Goal: Transaction & Acquisition: Book appointment/travel/reservation

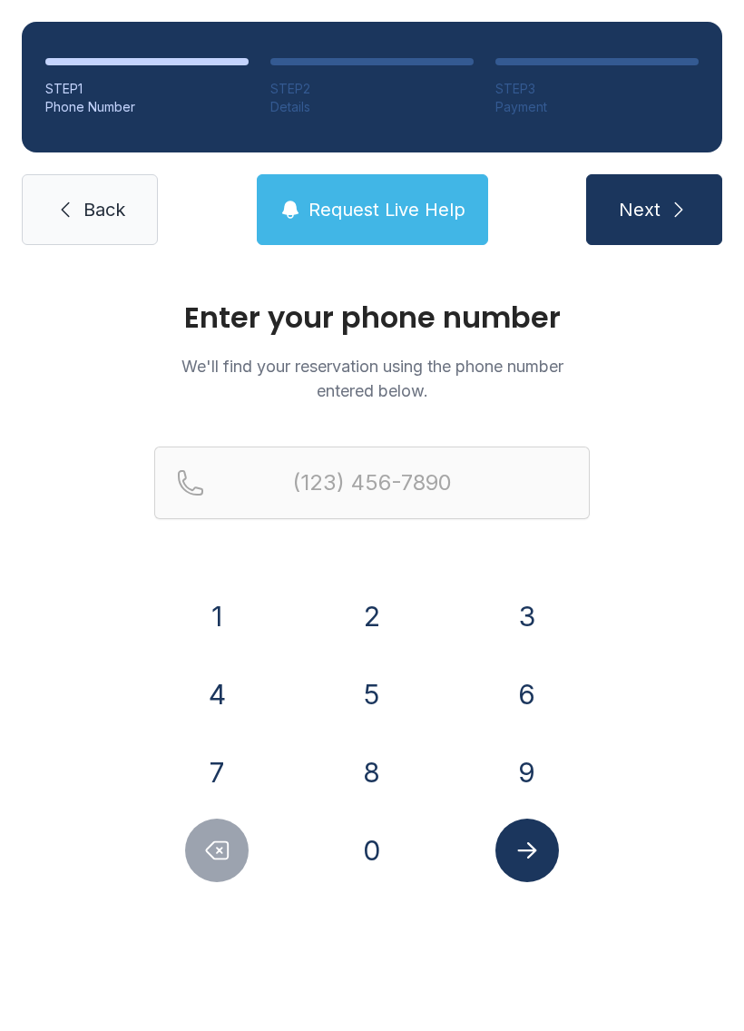
click at [368, 620] on button "2" at bounding box center [372, 617] width 64 height 64
click at [380, 842] on button "0" at bounding box center [372, 851] width 64 height 64
click at [542, 699] on button "6" at bounding box center [528, 695] width 64 height 64
click at [541, 699] on button "6" at bounding box center [528, 695] width 64 height 64
click at [228, 767] on button "7" at bounding box center [217, 773] width 64 height 64
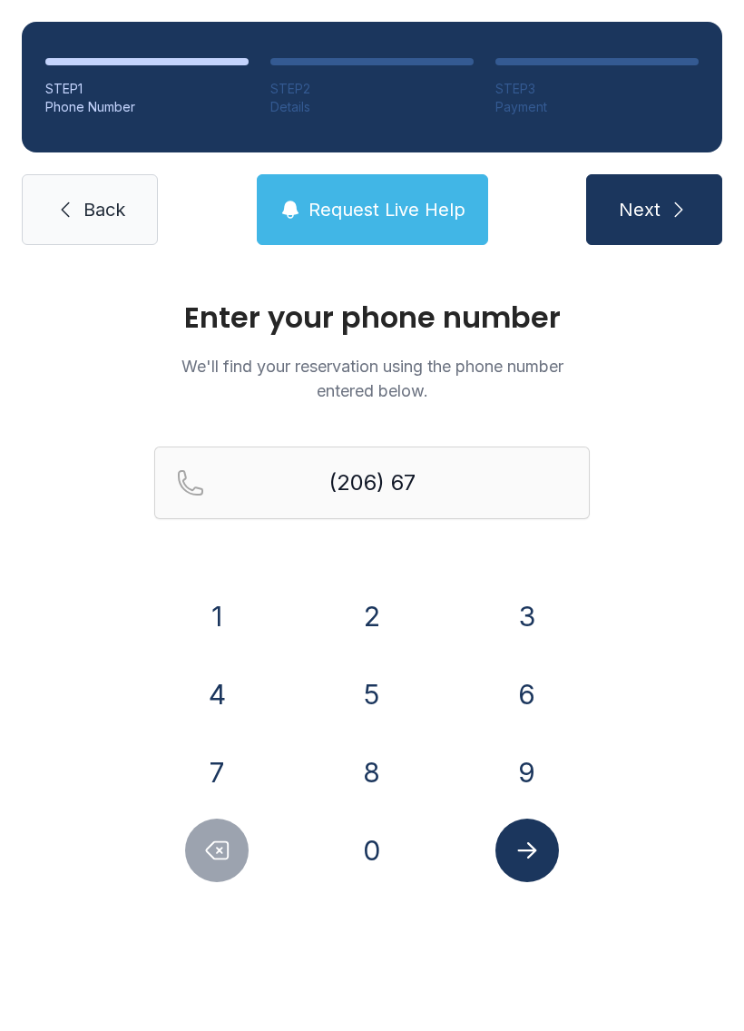
click at [381, 841] on button "0" at bounding box center [372, 851] width 64 height 64
click at [402, 695] on button "5" at bounding box center [372, 695] width 64 height 64
click at [536, 615] on button "3" at bounding box center [528, 617] width 64 height 64
click at [379, 683] on button "5" at bounding box center [372, 695] width 64 height 64
click at [383, 605] on button "2" at bounding box center [372, 617] width 64 height 64
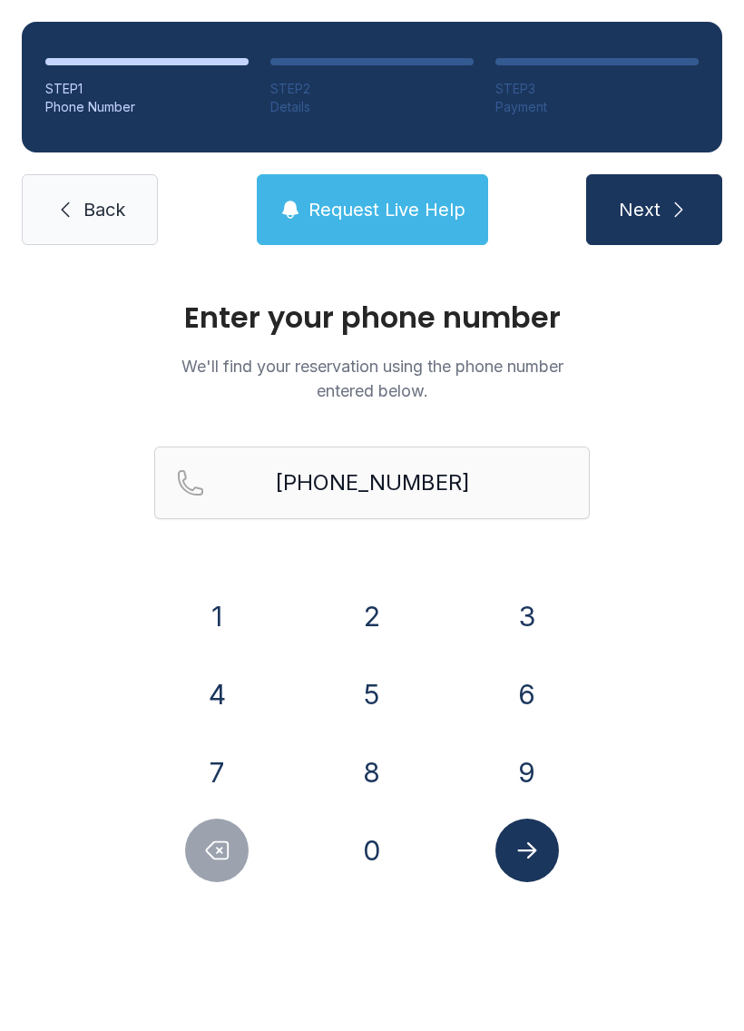
click at [546, 849] on button "Submit lookup form" at bounding box center [528, 851] width 64 height 64
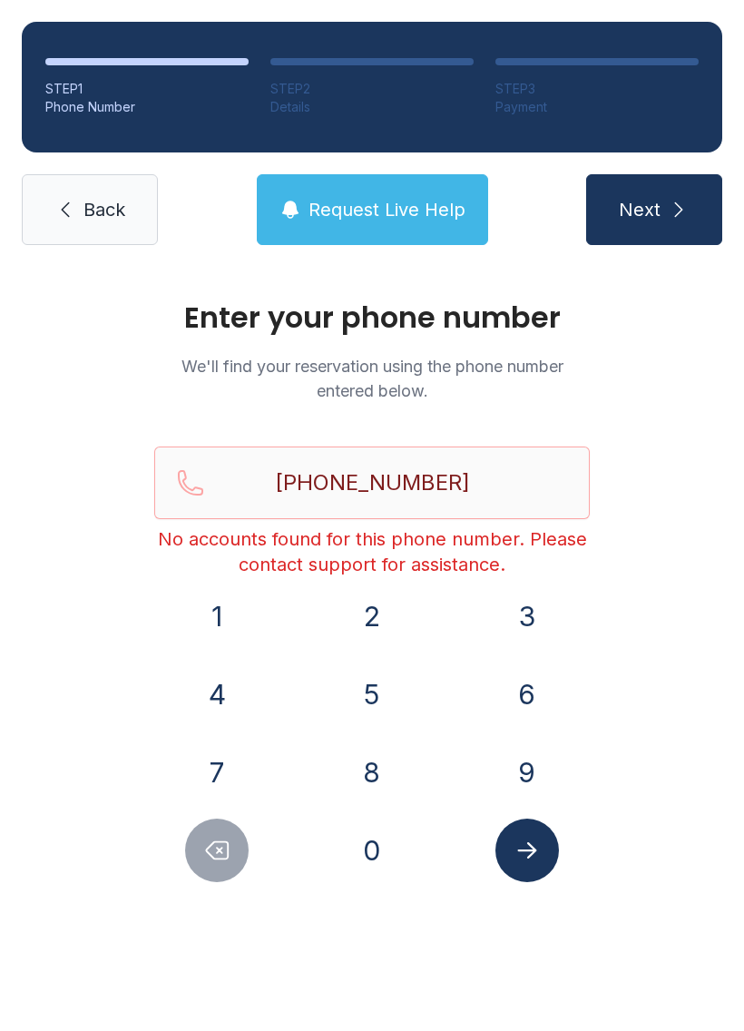
click at [224, 863] on icon "Delete number" at bounding box center [216, 850] width 27 height 27
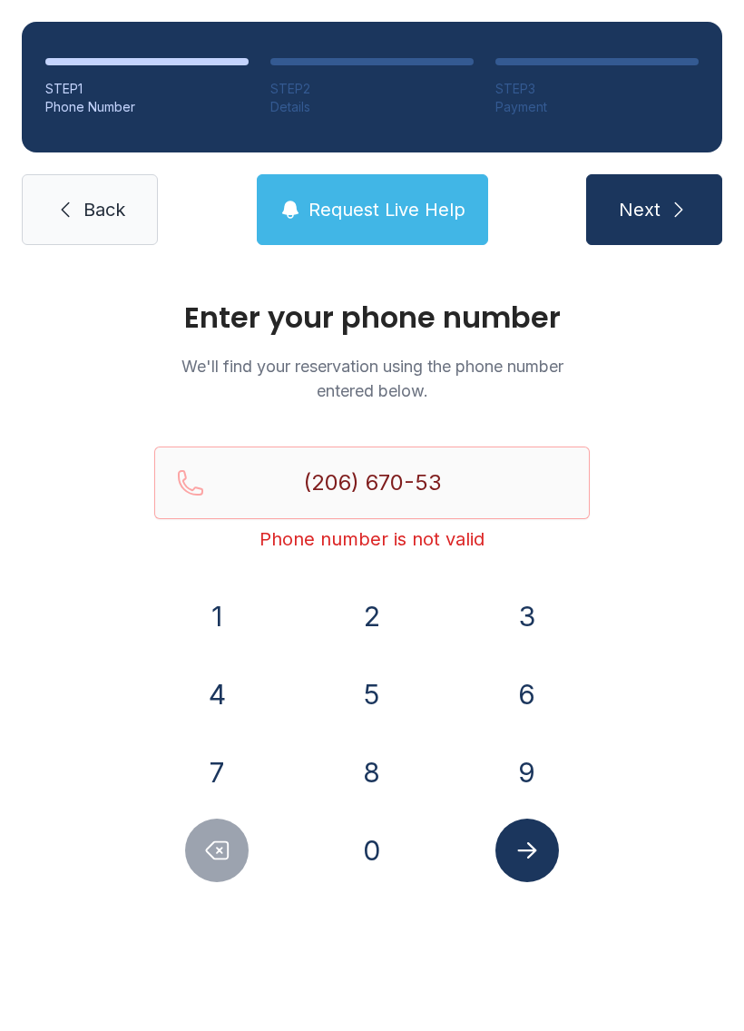
click at [221, 860] on icon "Delete number" at bounding box center [218, 850] width 22 height 17
click at [220, 855] on icon "Delete number" at bounding box center [216, 850] width 27 height 27
click at [219, 855] on icon "Delete number" at bounding box center [216, 850] width 27 height 27
click at [221, 851] on icon "Delete number" at bounding box center [218, 850] width 22 height 17
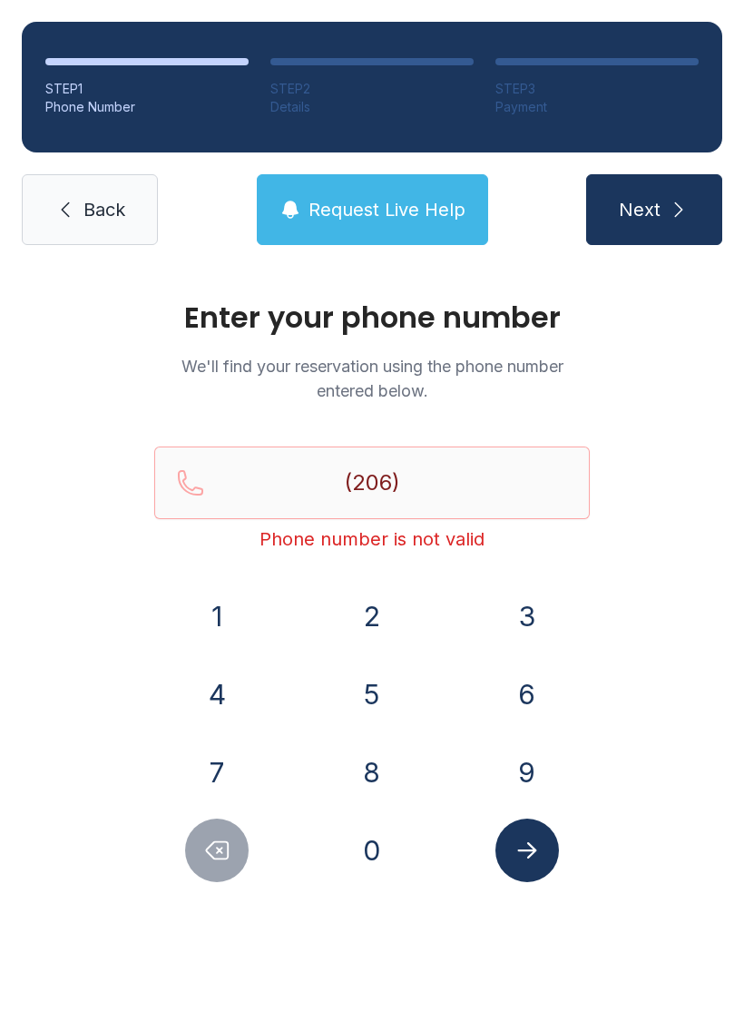
click at [221, 850] on icon "Delete number" at bounding box center [218, 850] width 22 height 17
click at [225, 846] on icon "Delete number" at bounding box center [216, 850] width 27 height 27
type input "(2"
click at [225, 845] on icon "Delete number" at bounding box center [216, 850] width 27 height 27
click at [231, 844] on icon "Delete number" at bounding box center [216, 850] width 27 height 27
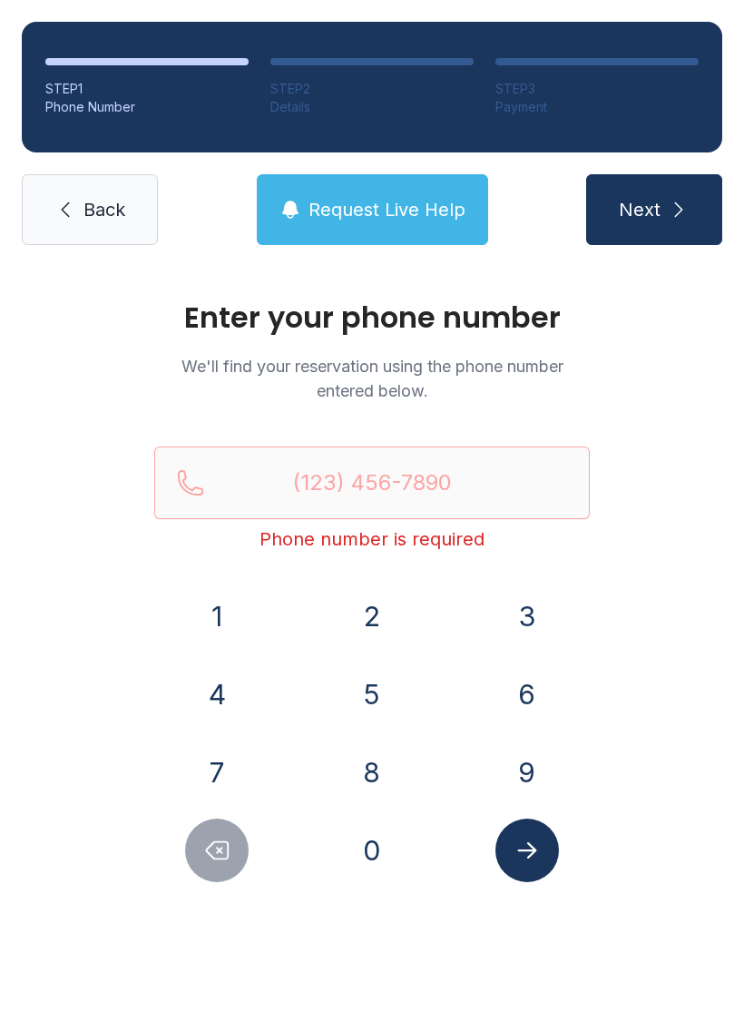
click at [230, 844] on icon "Delete number" at bounding box center [216, 850] width 27 height 27
click at [231, 844] on button "Delete number" at bounding box center [217, 851] width 64 height 64
click at [129, 222] on link "Back" at bounding box center [90, 209] width 136 height 71
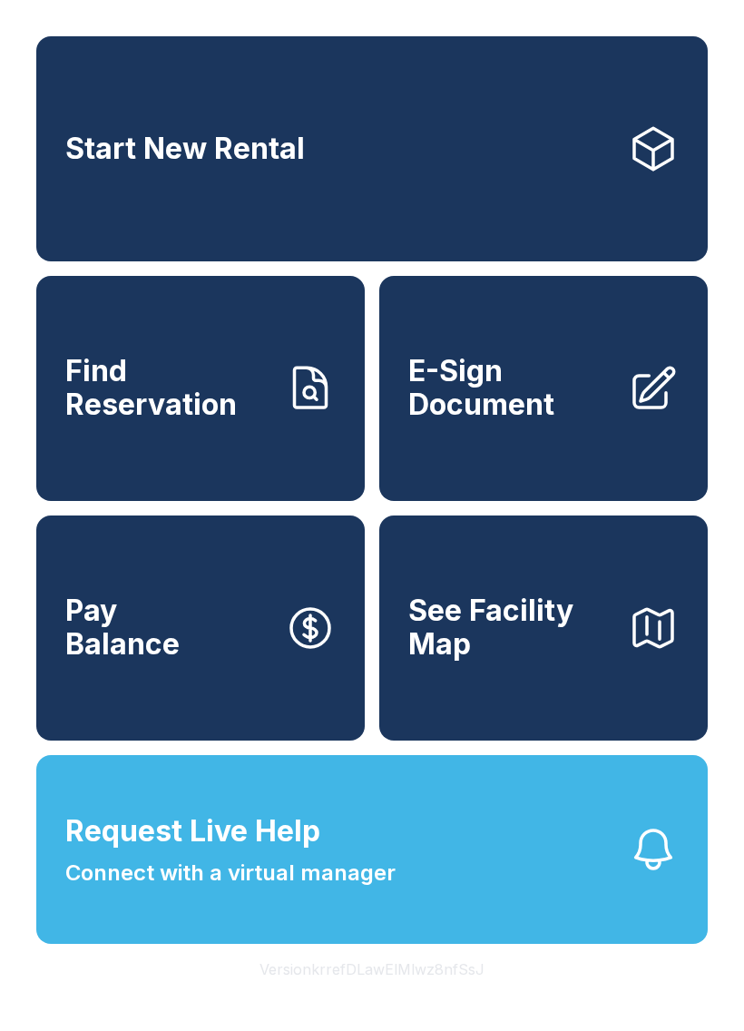
click at [286, 414] on icon at bounding box center [310, 388] width 51 height 51
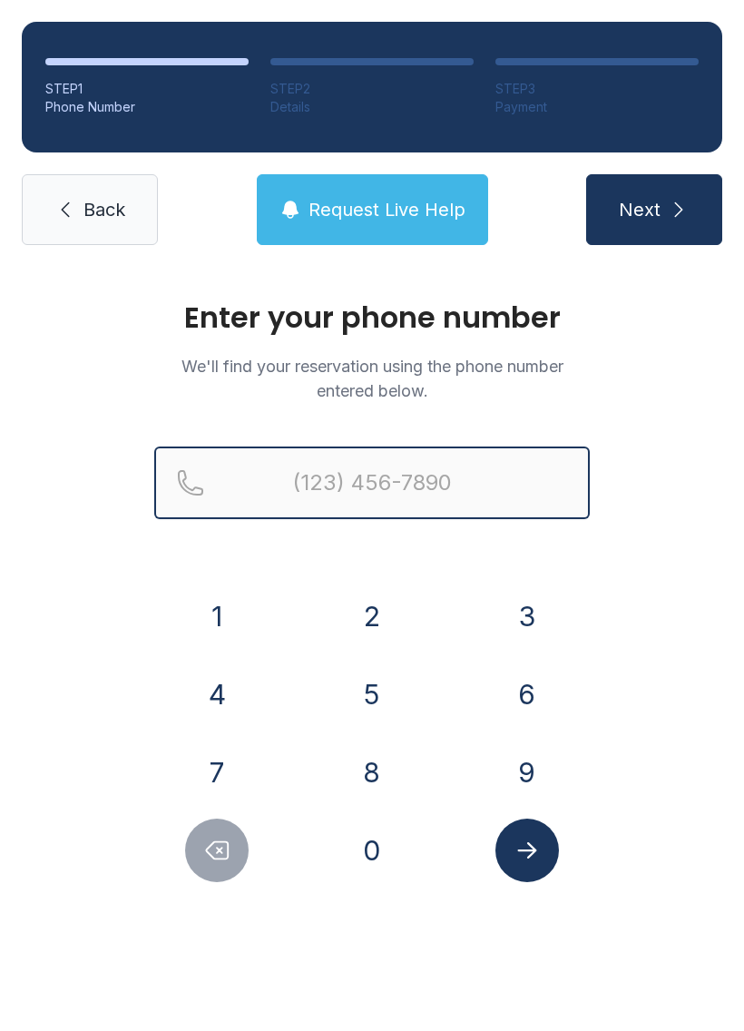
click at [433, 472] on input "Reservation phone number" at bounding box center [372, 483] width 436 height 73
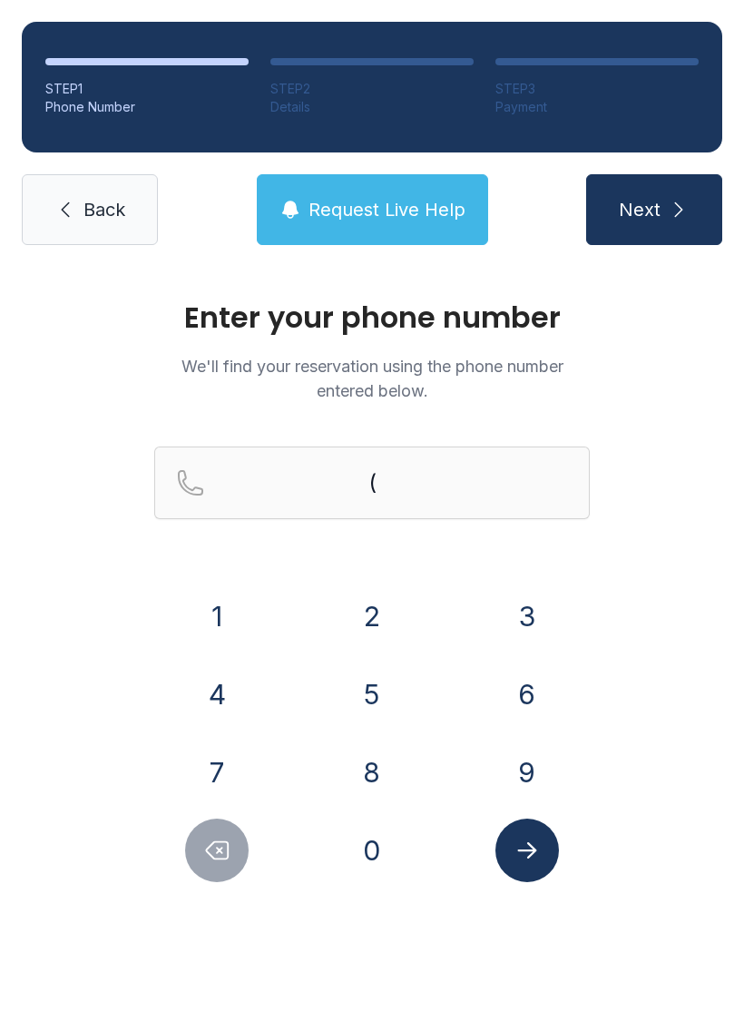
click at [539, 681] on button "6" at bounding box center [528, 695] width 64 height 64
click at [243, 614] on button "1" at bounding box center [217, 617] width 64 height 64
click at [232, 765] on button "7" at bounding box center [217, 773] width 64 height 64
click at [234, 697] on button "4" at bounding box center [217, 695] width 64 height 64
click at [227, 764] on button "7" at bounding box center [217, 773] width 64 height 64
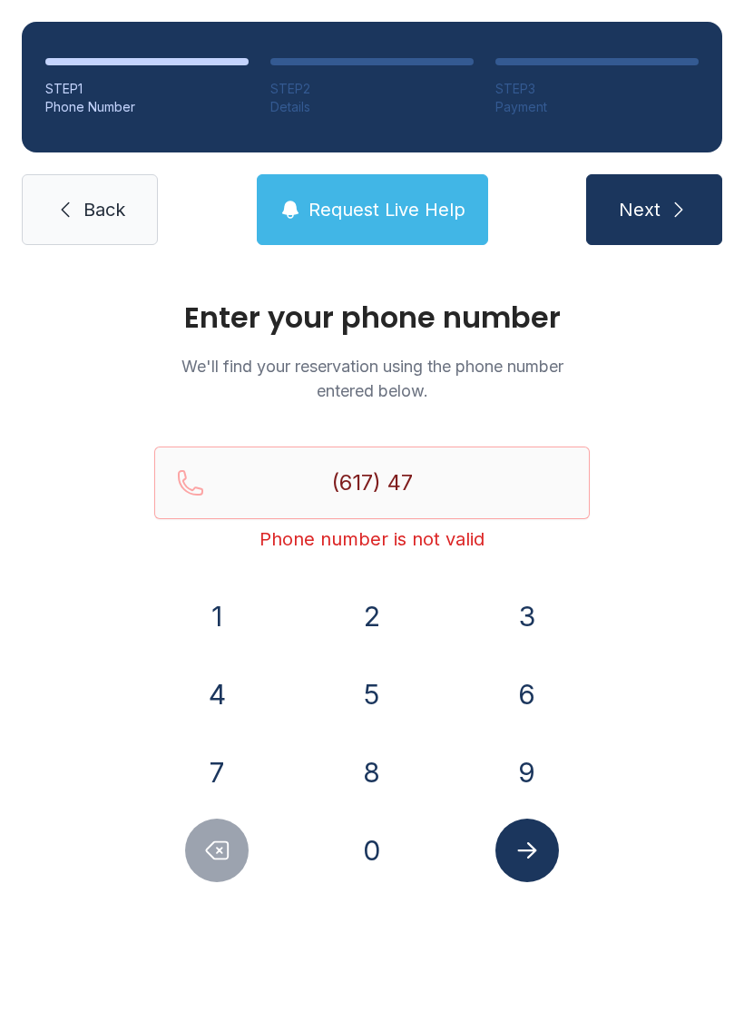
click at [374, 847] on button "0" at bounding box center [372, 851] width 64 height 64
click at [394, 674] on button "5" at bounding box center [372, 695] width 64 height 64
click at [516, 609] on button "3" at bounding box center [528, 617] width 64 height 64
click at [378, 682] on button "5" at bounding box center [372, 695] width 64 height 64
click at [383, 616] on button "2" at bounding box center [372, 617] width 64 height 64
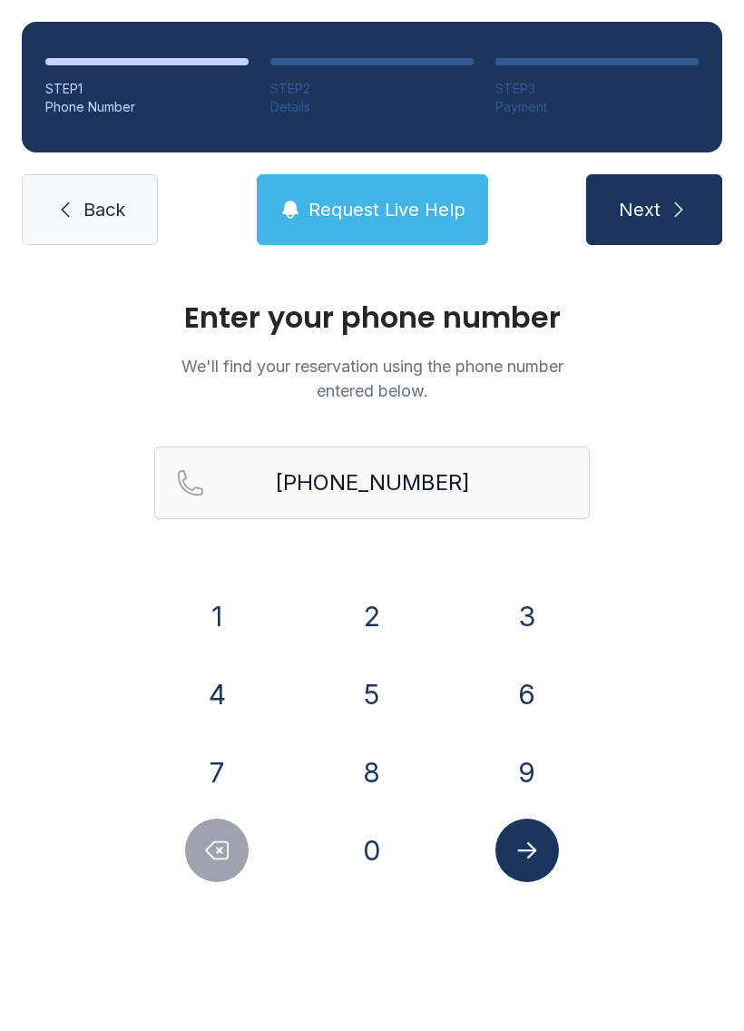
click at [241, 854] on button "Delete number" at bounding box center [217, 851] width 64 height 64
click at [247, 849] on button "Delete number" at bounding box center [217, 851] width 64 height 64
click at [396, 847] on button "0" at bounding box center [372, 851] width 64 height 64
click at [516, 631] on button "3" at bounding box center [528, 617] width 64 height 64
click at [548, 846] on button "Submit lookup form" at bounding box center [528, 851] width 64 height 64
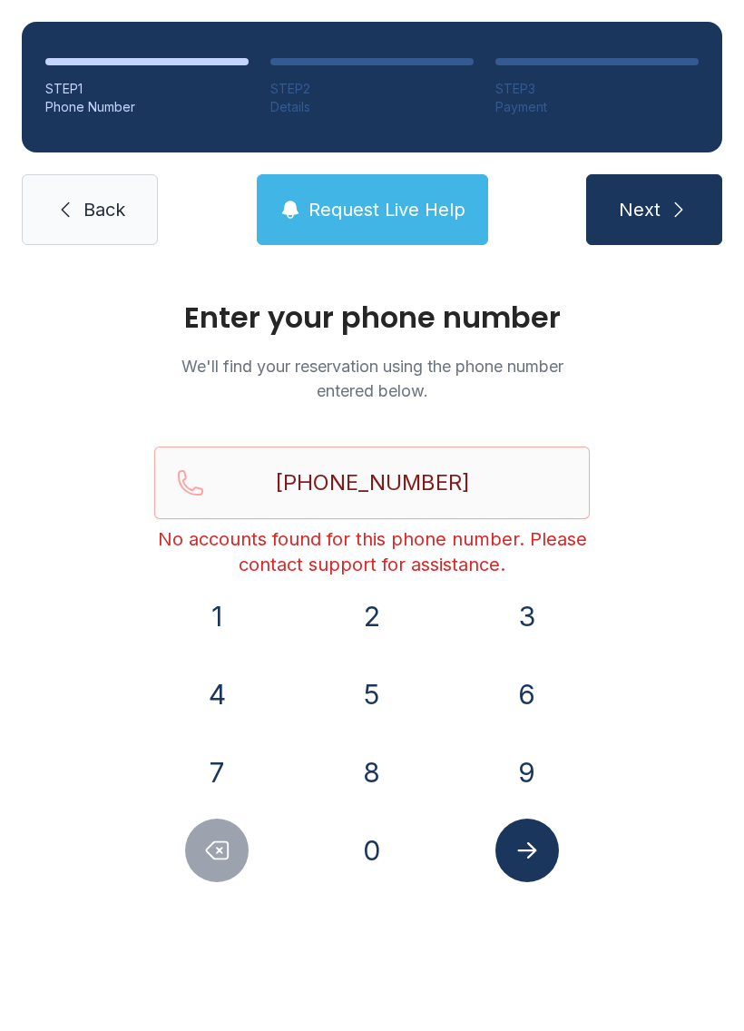
click at [230, 835] on button "Delete number" at bounding box center [217, 851] width 64 height 64
click at [229, 835] on button "Delete number" at bounding box center [217, 851] width 64 height 64
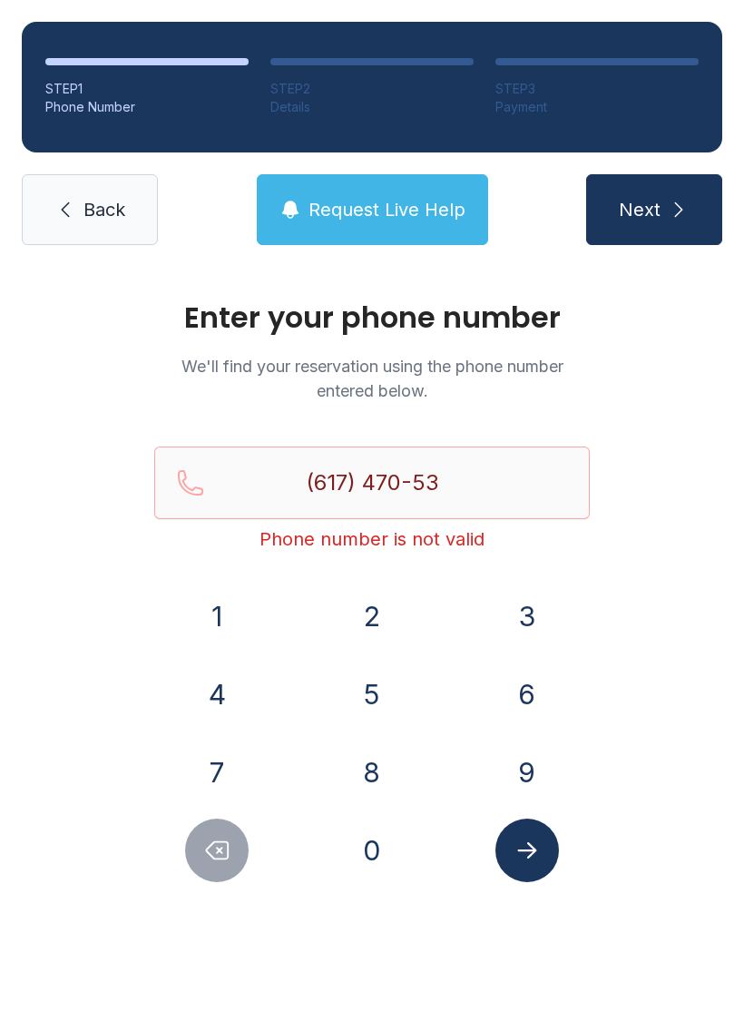
click at [223, 842] on icon "Delete number" at bounding box center [218, 850] width 22 height 17
click at [222, 842] on icon "Delete number" at bounding box center [218, 850] width 22 height 17
click at [226, 836] on button "Delete number" at bounding box center [217, 851] width 64 height 64
click at [226, 835] on button "Delete number" at bounding box center [217, 851] width 64 height 64
click at [227, 838] on icon "Delete number" at bounding box center [216, 850] width 27 height 27
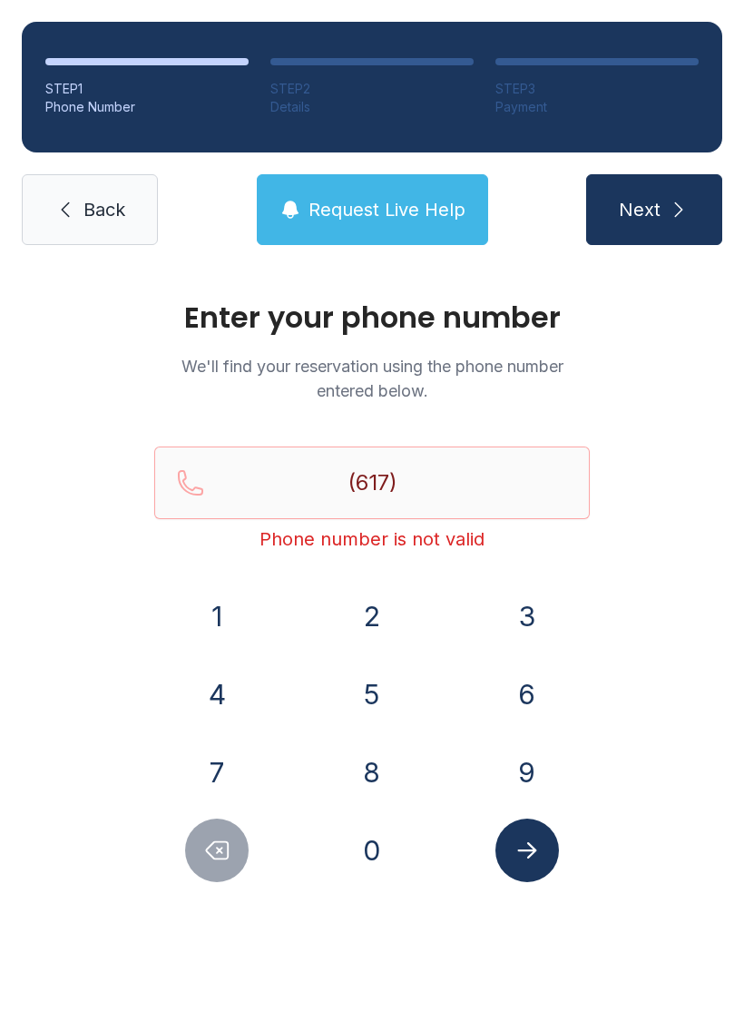
click at [226, 837] on icon "Delete number" at bounding box center [216, 850] width 27 height 27
click at [230, 834] on button "Delete number" at bounding box center [217, 851] width 64 height 64
type input "(6"
click at [230, 834] on button "Delete number" at bounding box center [217, 851] width 64 height 64
click at [234, 829] on button "Delete number" at bounding box center [217, 851] width 64 height 64
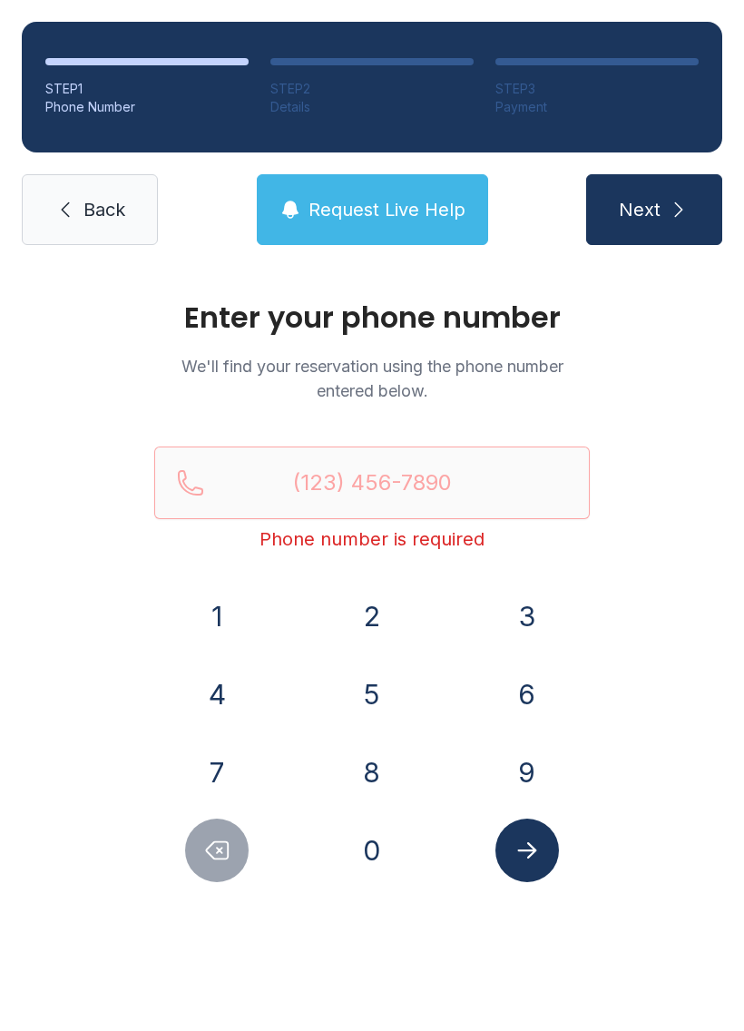
click at [378, 624] on button "2" at bounding box center [372, 617] width 64 height 64
click at [378, 859] on button "0" at bounding box center [372, 851] width 64 height 64
click at [515, 697] on button "6" at bounding box center [528, 695] width 64 height 64
click at [524, 699] on button "6" at bounding box center [528, 695] width 64 height 64
click at [242, 772] on button "7" at bounding box center [217, 773] width 64 height 64
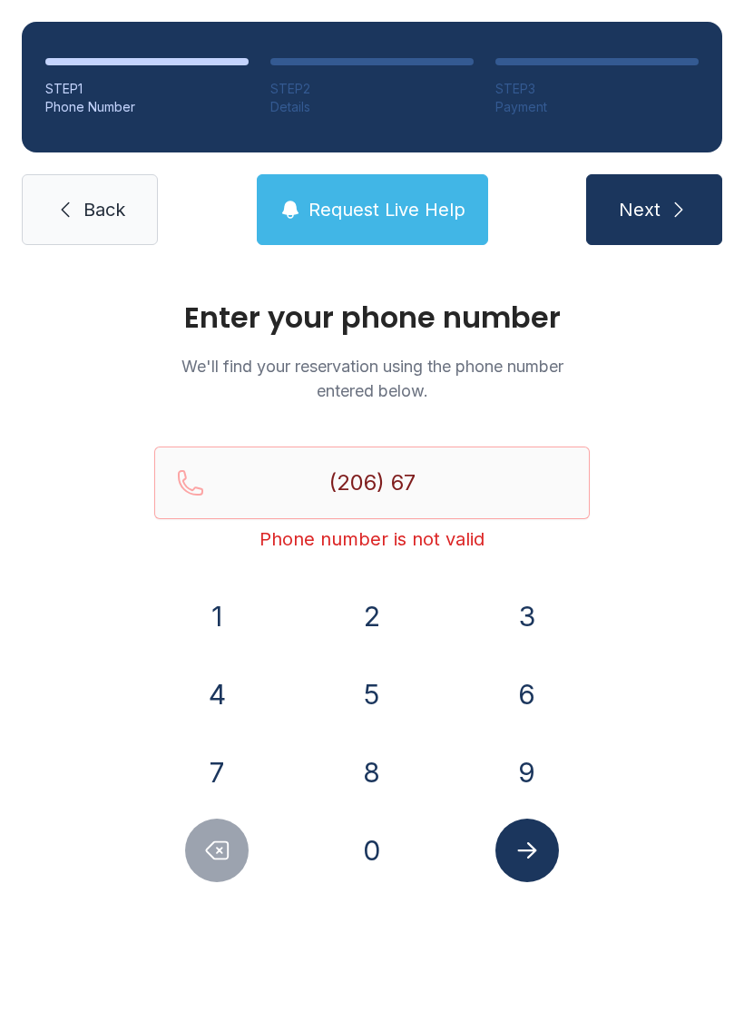
click at [378, 847] on button "0" at bounding box center [372, 851] width 64 height 64
click at [400, 690] on button "5" at bounding box center [372, 695] width 64 height 64
click at [536, 611] on button "3" at bounding box center [528, 617] width 64 height 64
click at [389, 691] on button "5" at bounding box center [372, 695] width 64 height 64
click at [385, 614] on button "2" at bounding box center [372, 617] width 64 height 64
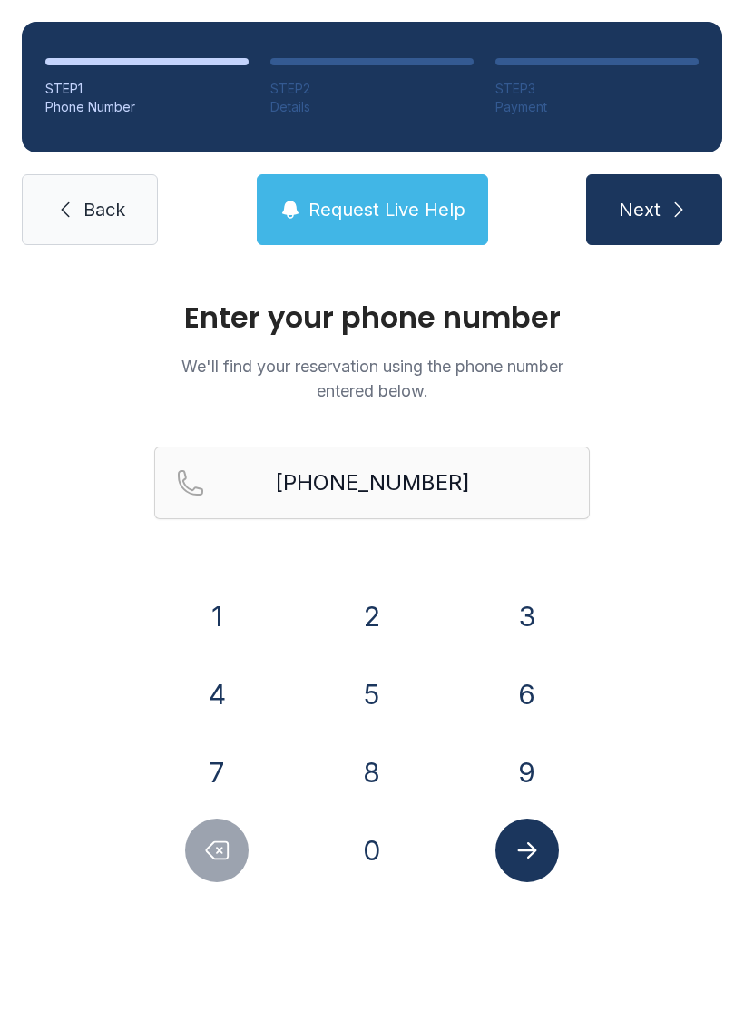
click at [551, 838] on button "Submit lookup form" at bounding box center [528, 851] width 64 height 64
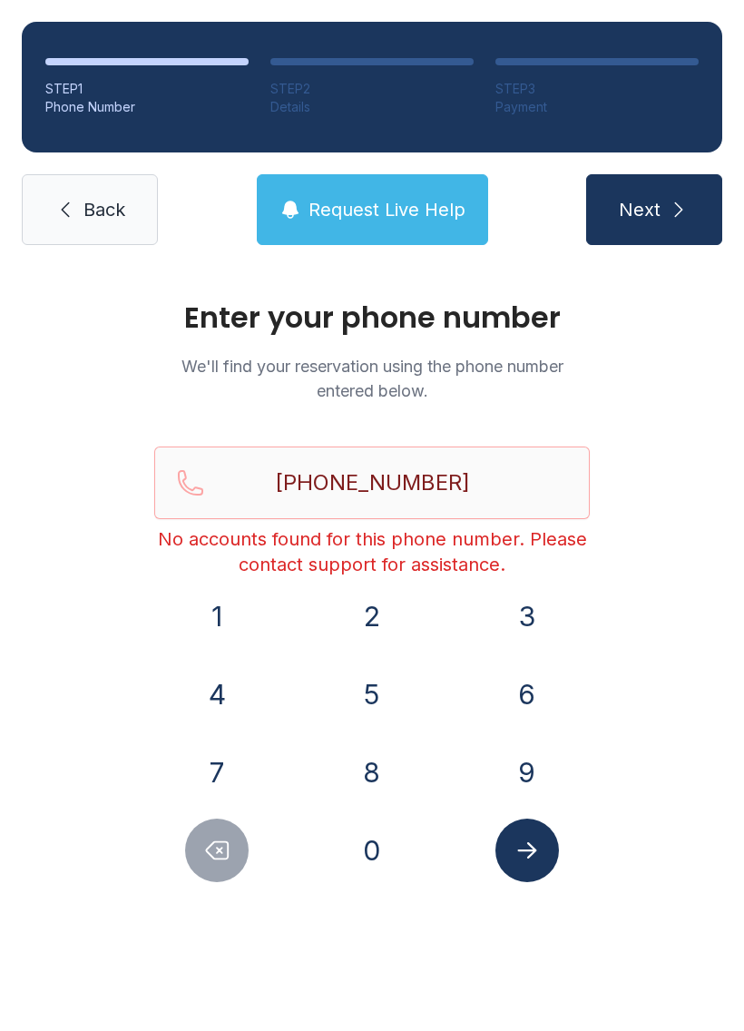
click at [227, 841] on icon "Delete number" at bounding box center [216, 850] width 27 height 27
type input "(206) 670-535"
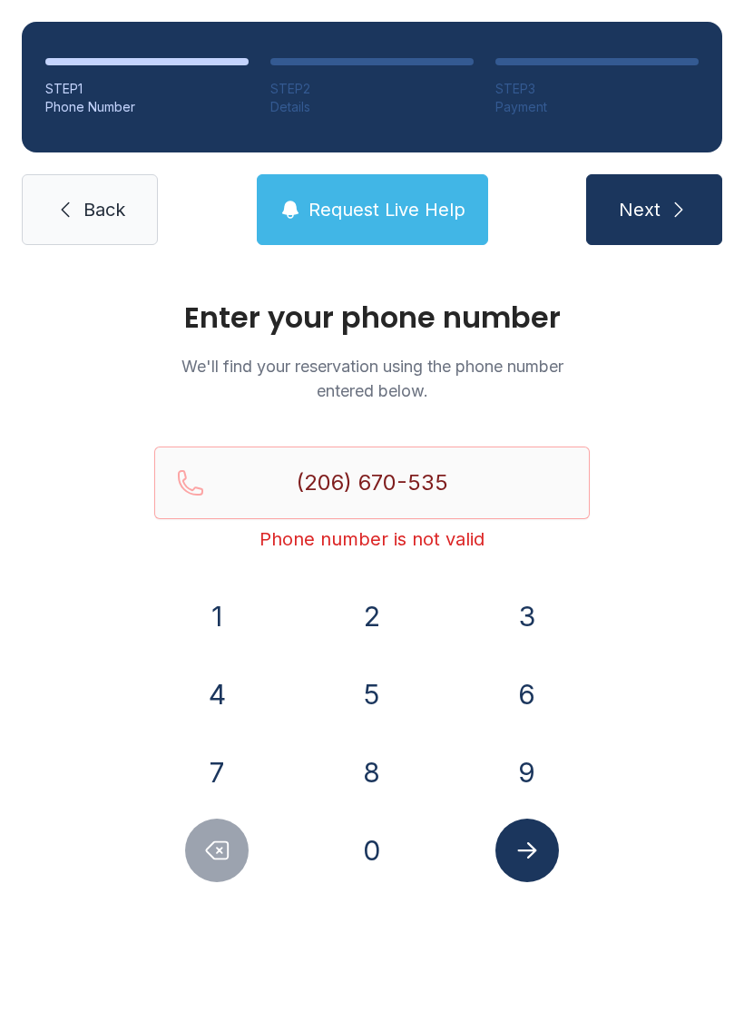
click at [115, 255] on div "STEP 1 Phone Number STEP 2 Details STEP 3 Payment Back Request Live Help Next" at bounding box center [372, 133] width 744 height 267
click at [81, 232] on link "Back" at bounding box center [90, 209] width 136 height 71
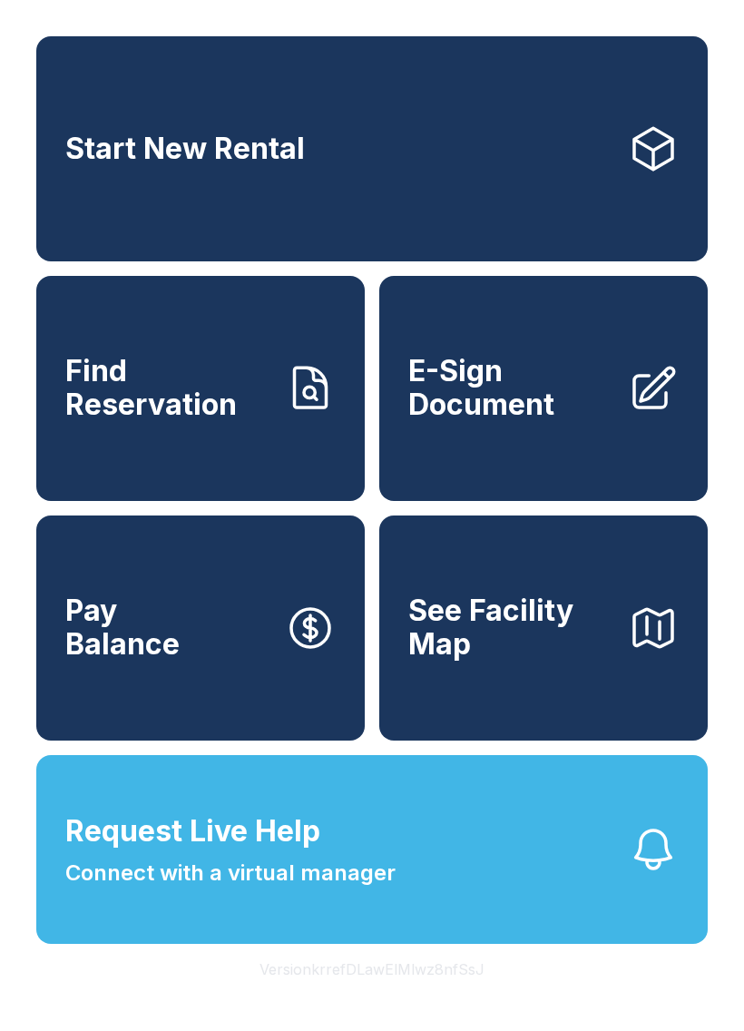
click at [585, 387] on span "E-Sign Document" at bounding box center [510, 388] width 205 height 66
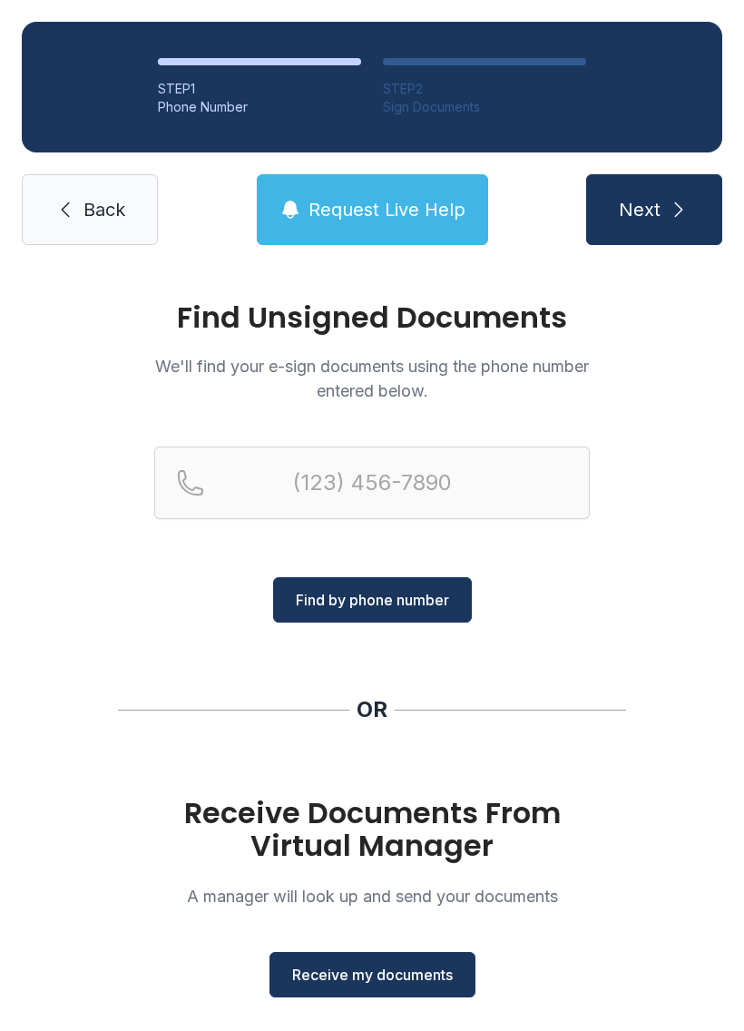
click at [70, 227] on link "Back" at bounding box center [90, 209] width 136 height 71
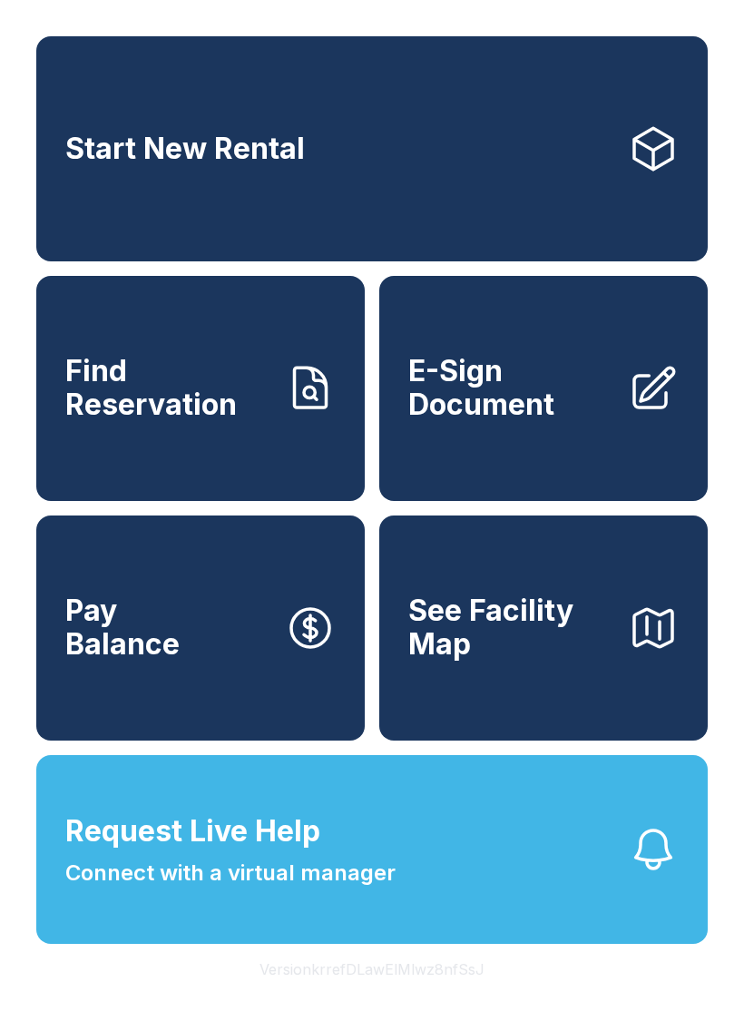
click at [194, 405] on span "Find Reservation" at bounding box center [167, 388] width 205 height 66
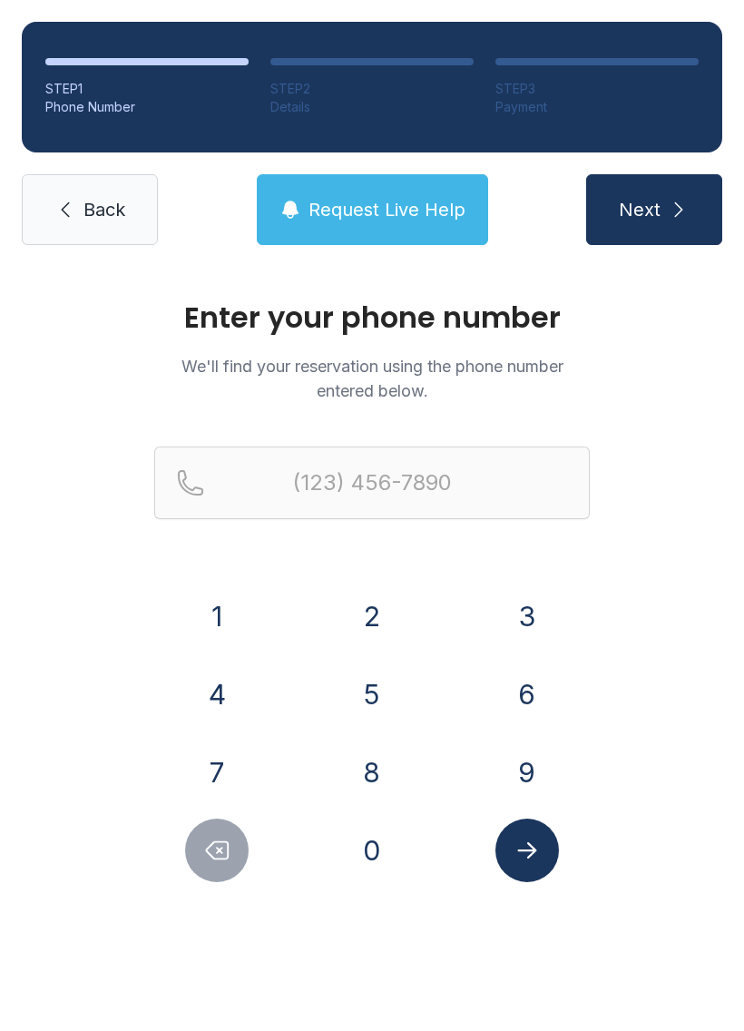
click at [106, 240] on link "Back" at bounding box center [90, 209] width 136 height 71
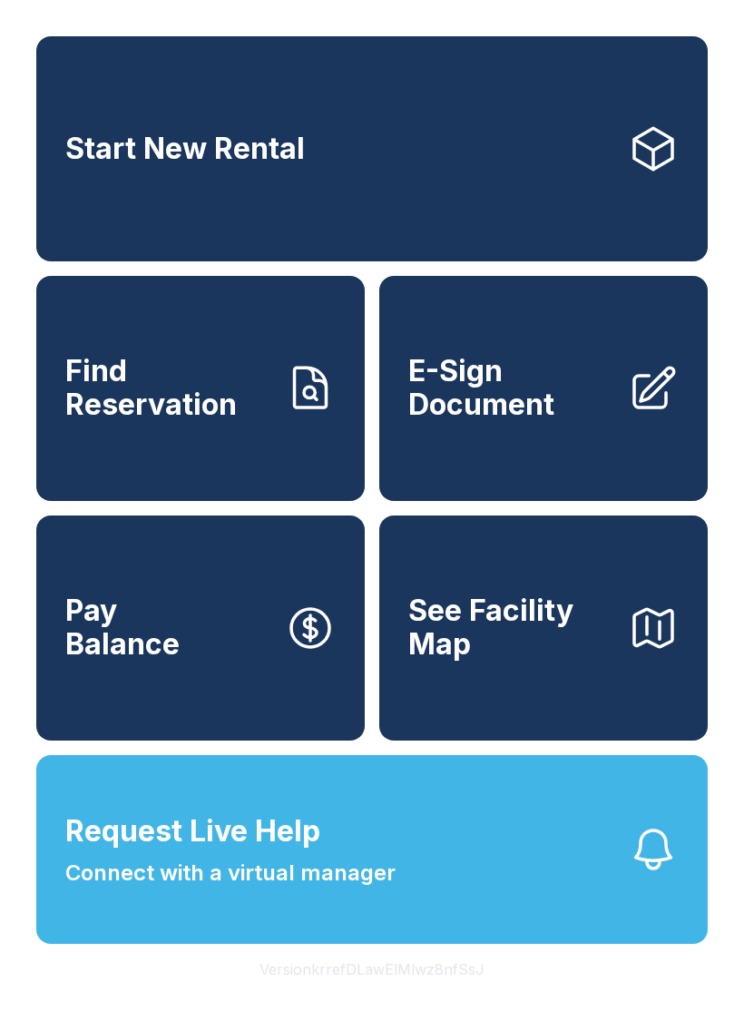
click at [396, 864] on button "Request Live Help Connect with a virtual manager" at bounding box center [372, 849] width 672 height 189
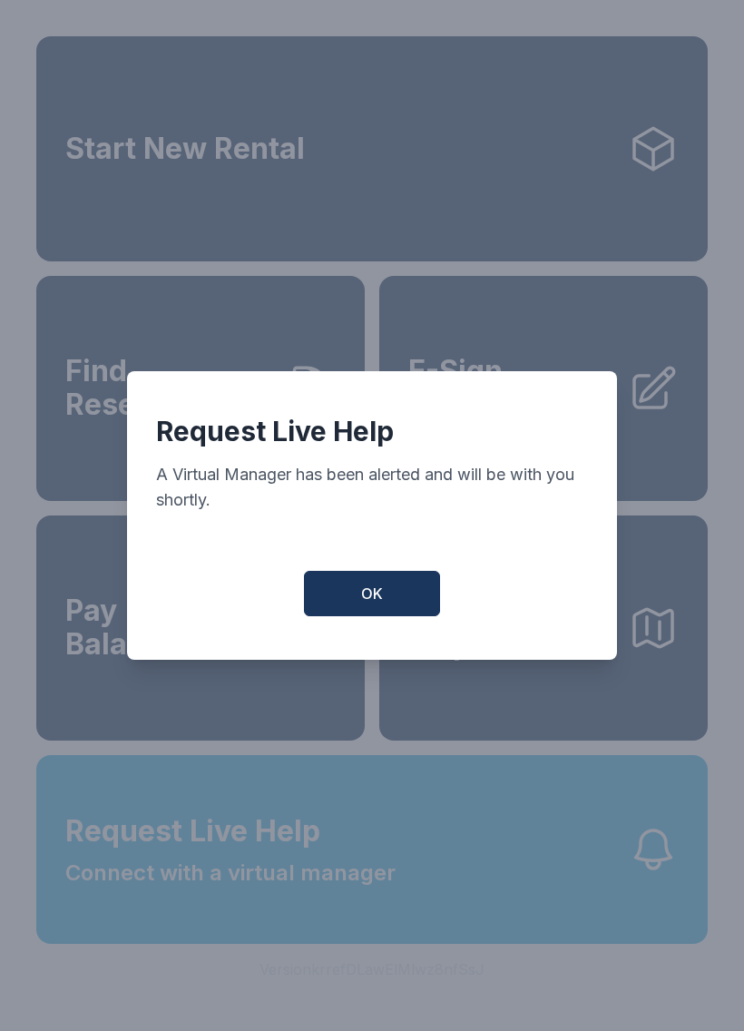
click at [388, 594] on button "OK" at bounding box center [372, 593] width 136 height 45
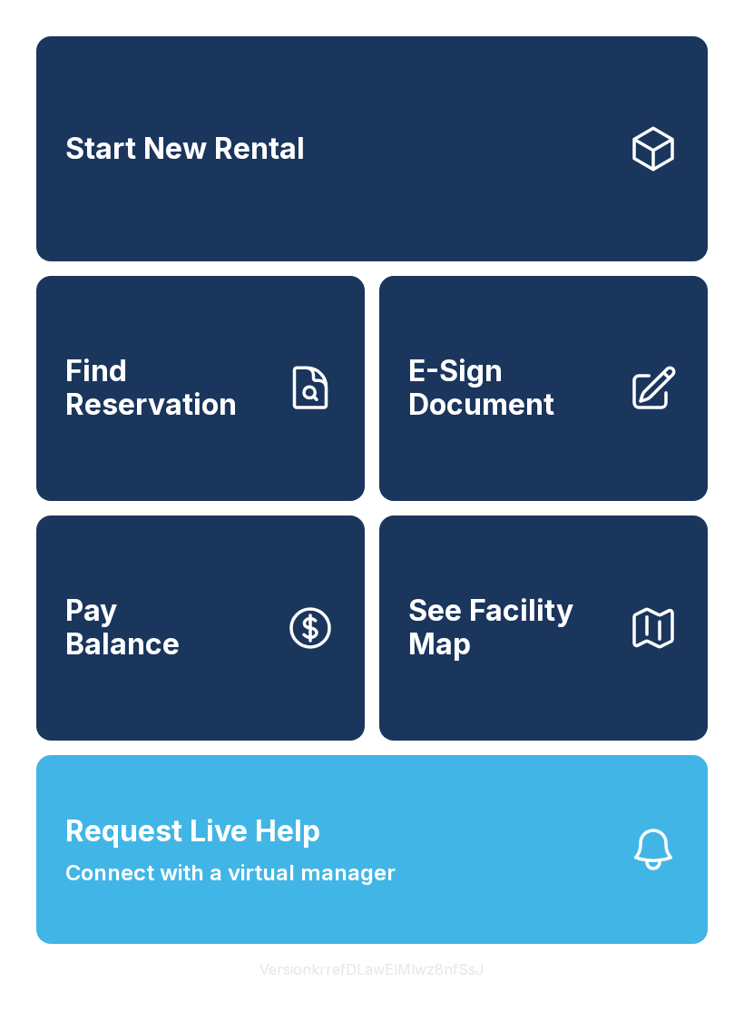
click at [374, 139] on link "Start New Rental" at bounding box center [372, 148] width 672 height 225
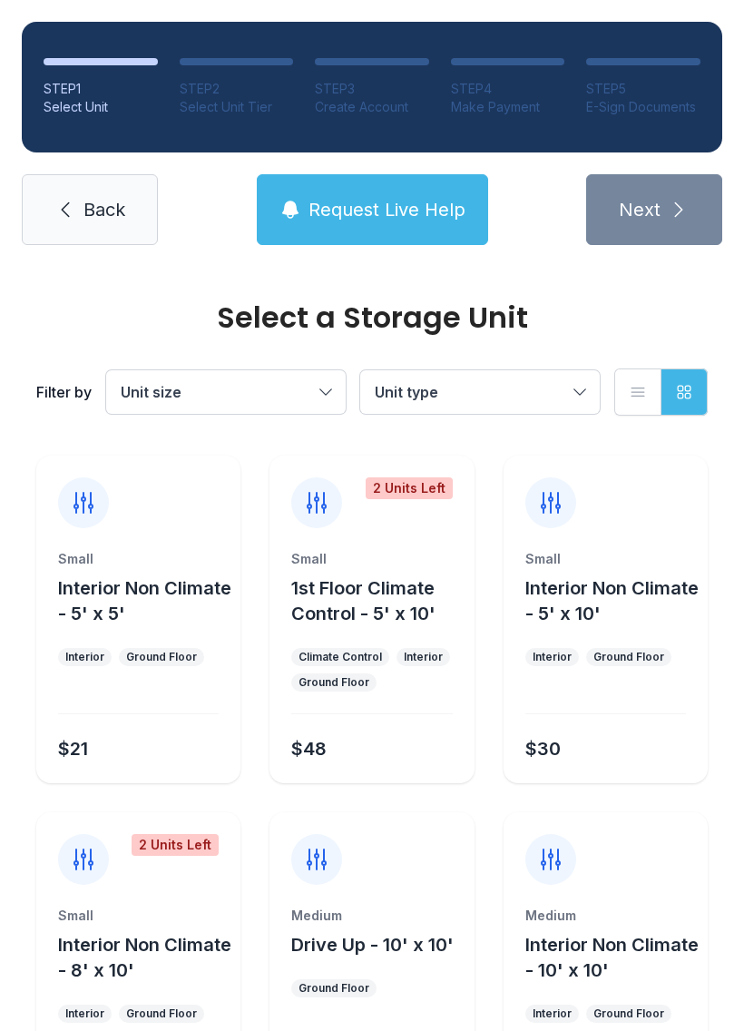
click at [292, 394] on span "Unit size" at bounding box center [217, 392] width 192 height 22
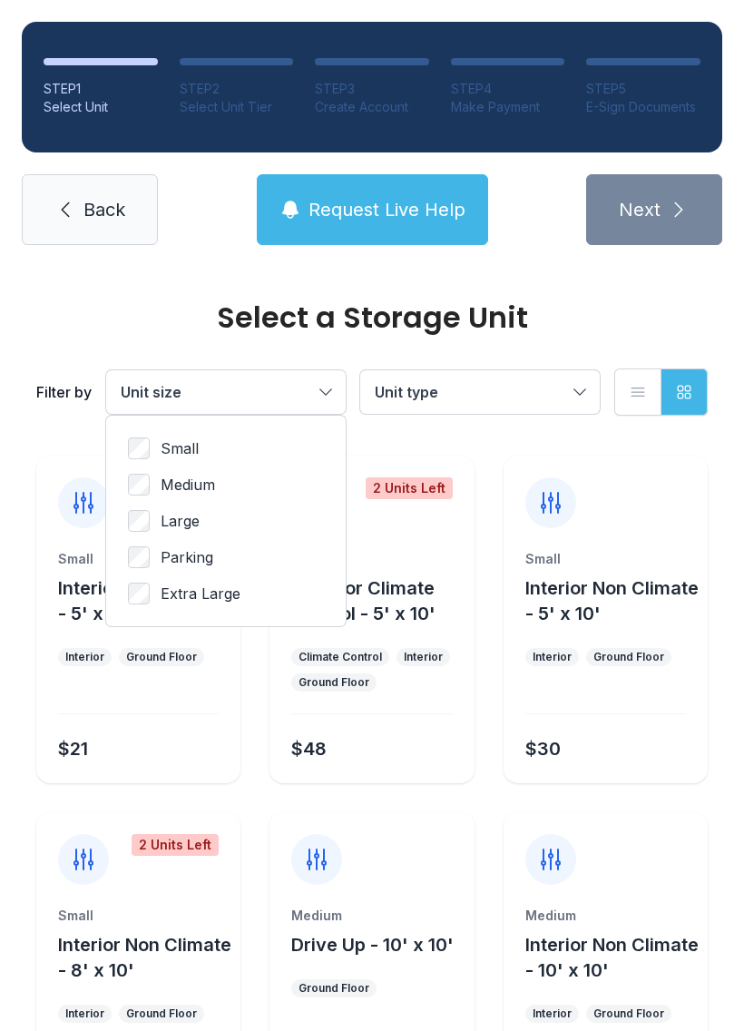
click at [512, 377] on button "Unit type" at bounding box center [480, 392] width 240 height 44
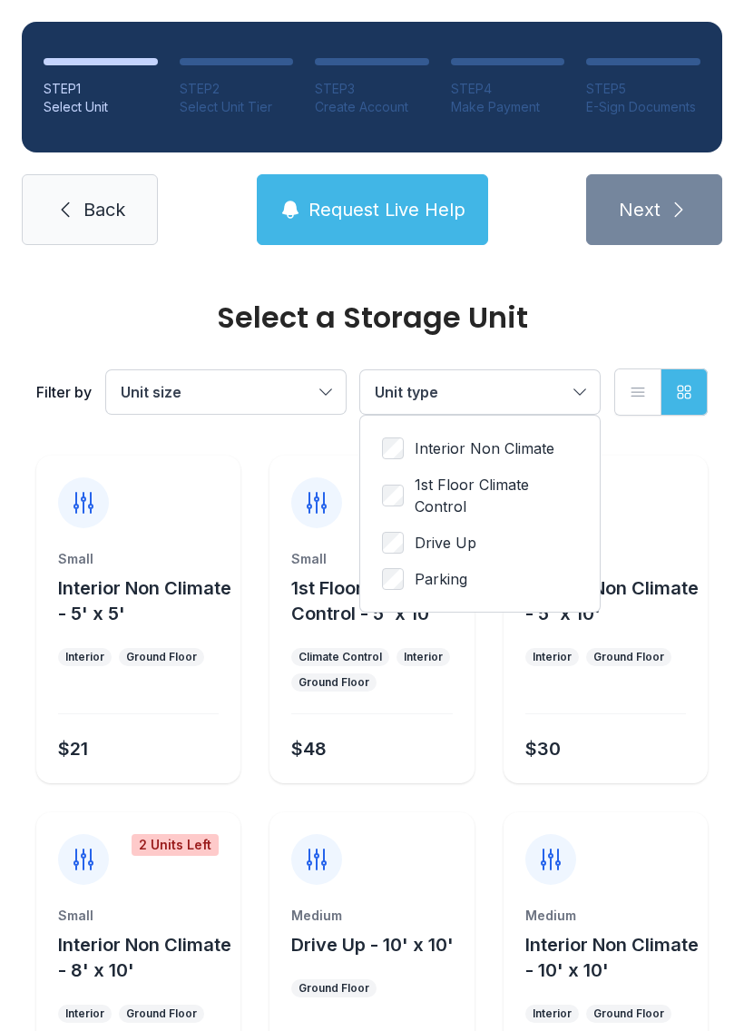
click at [512, 376] on button "Unit type" at bounding box center [480, 392] width 240 height 44
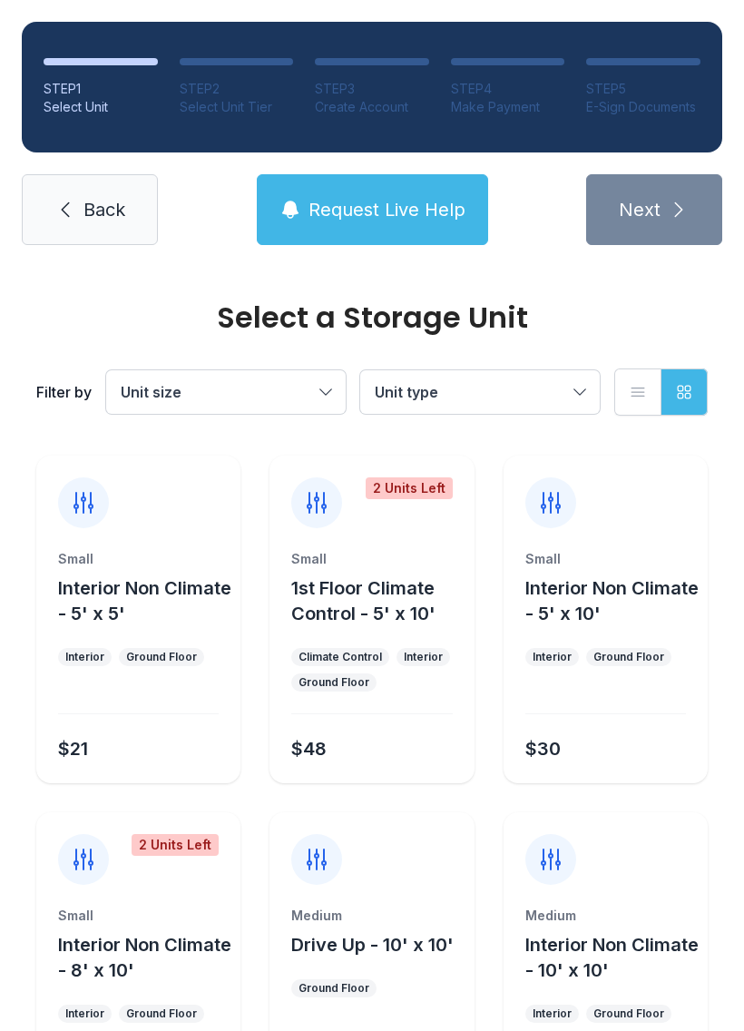
click at [530, 392] on span "Unit type" at bounding box center [471, 392] width 192 height 22
click at [560, 387] on span "Unit type" at bounding box center [471, 392] width 192 height 22
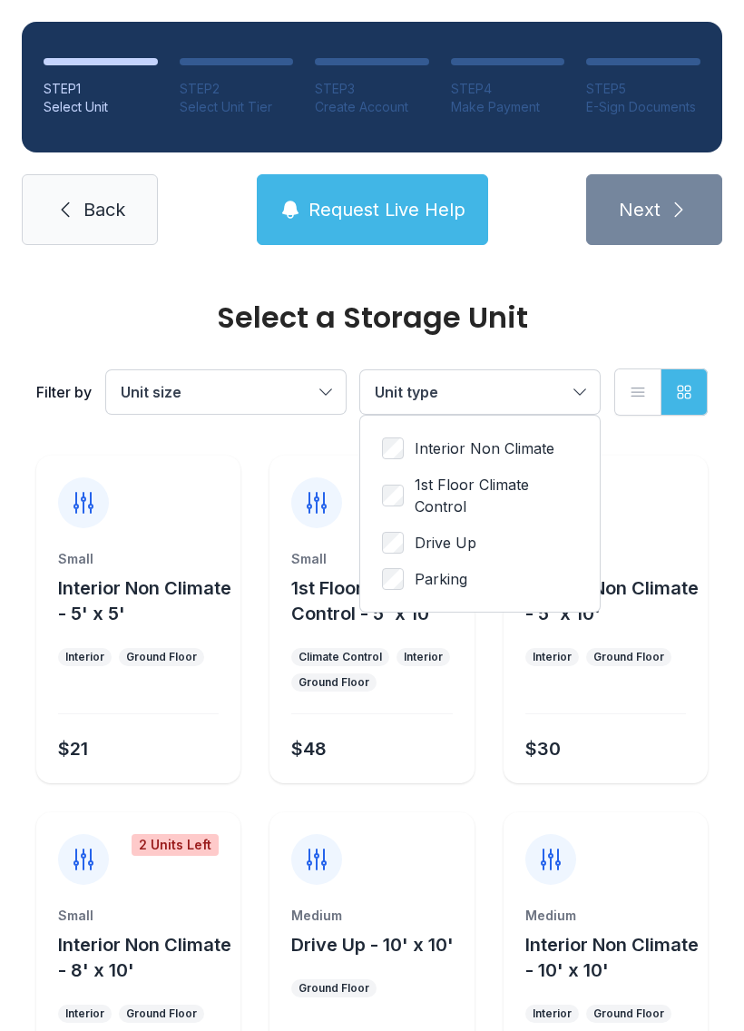
click at [528, 396] on span "Unit type" at bounding box center [471, 392] width 192 height 22
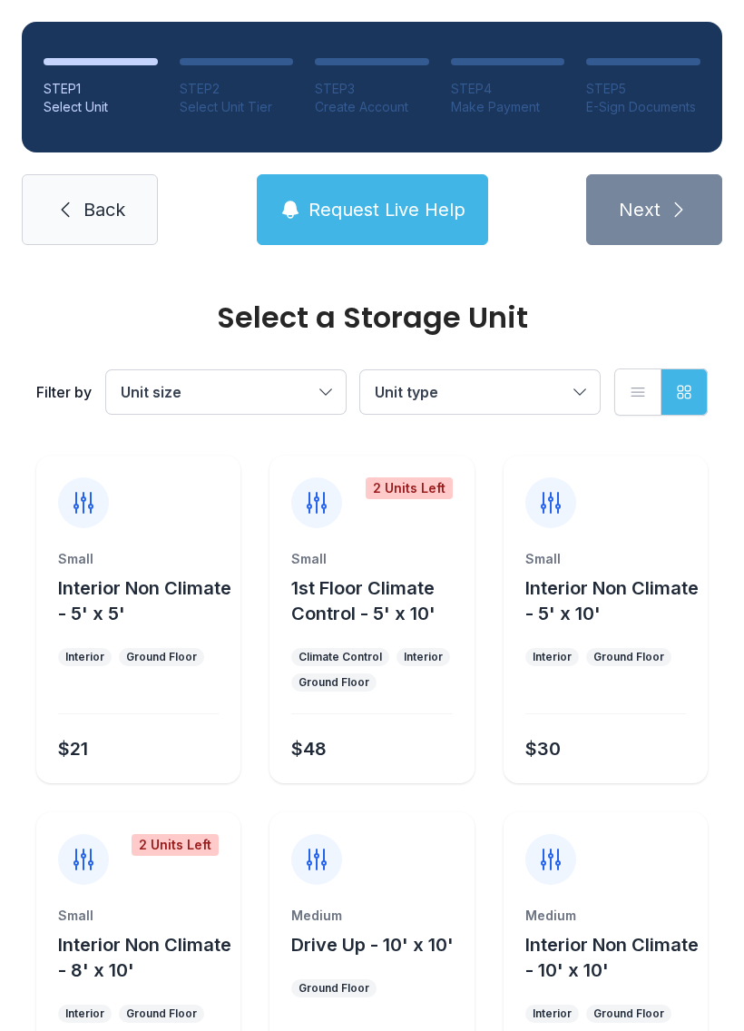
click at [286, 411] on button "Unit size" at bounding box center [226, 392] width 240 height 44
click at [120, 207] on span "Back" at bounding box center [105, 209] width 42 height 25
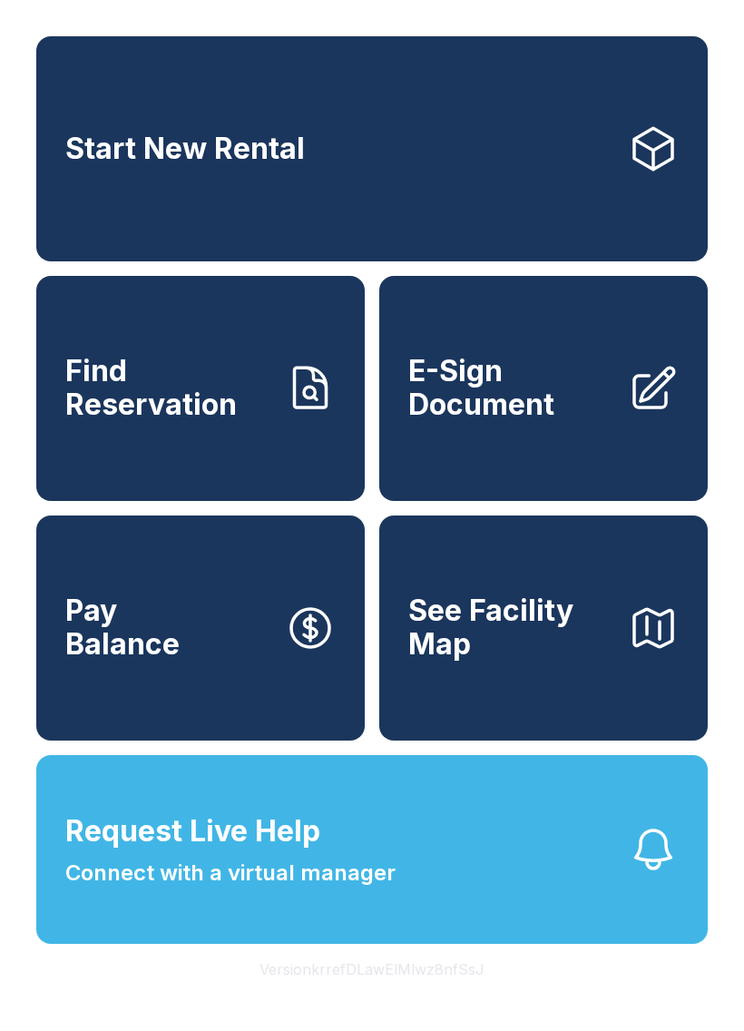
click at [501, 897] on button "Request Live Help Connect with a virtual manager" at bounding box center [372, 849] width 672 height 189
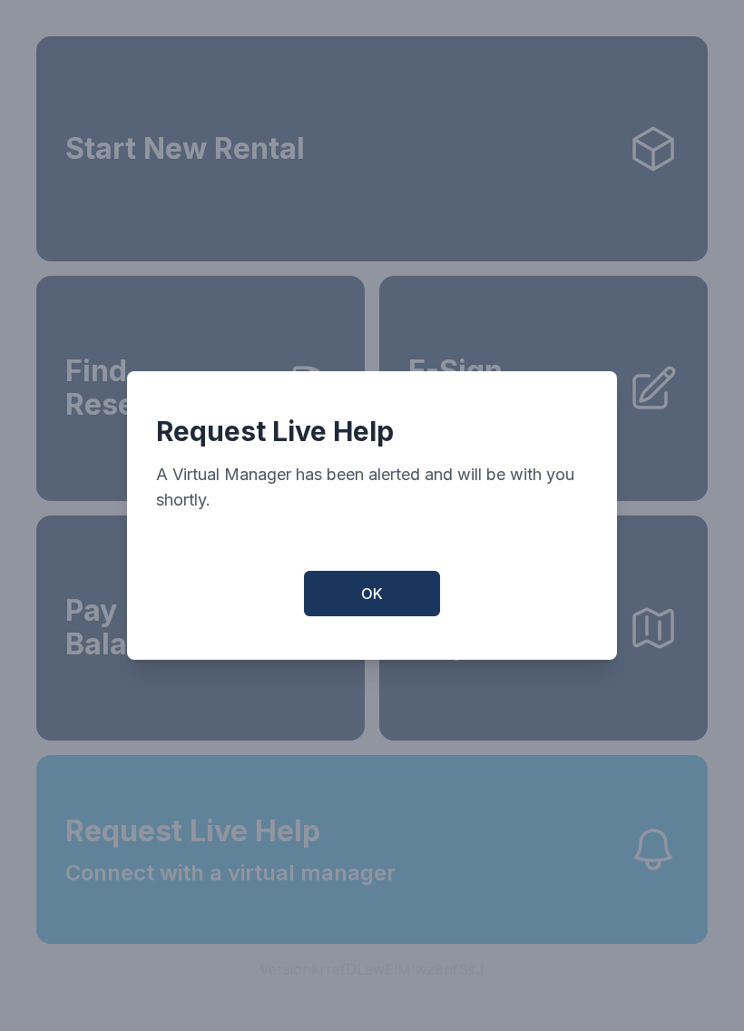
click at [411, 613] on button "OK" at bounding box center [372, 593] width 136 height 45
